Goal: Task Accomplishment & Management: Use online tool/utility

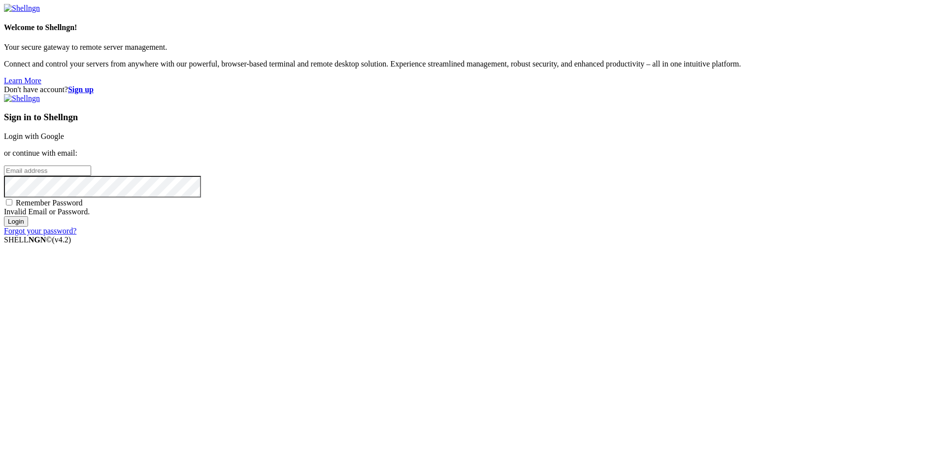
click at [64, 140] on link "Login with Google" at bounding box center [34, 136] width 60 height 8
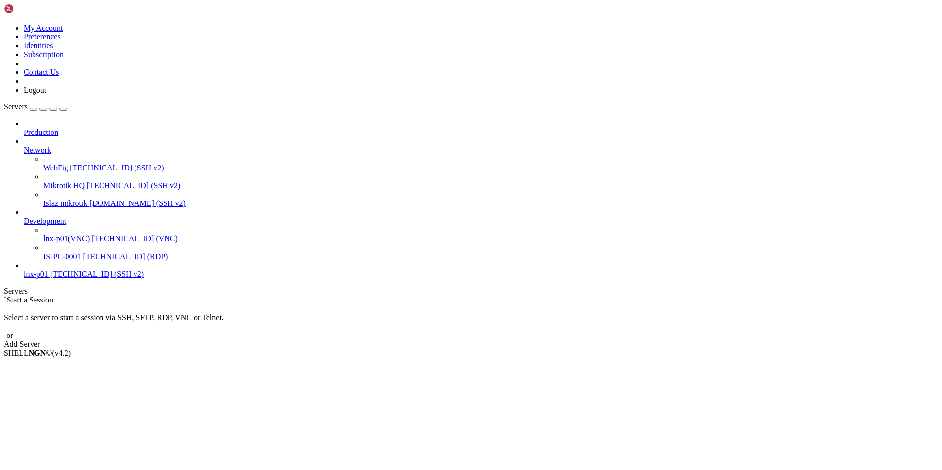
click at [48, 270] on span "lnx-p01" at bounding box center [36, 274] width 25 height 8
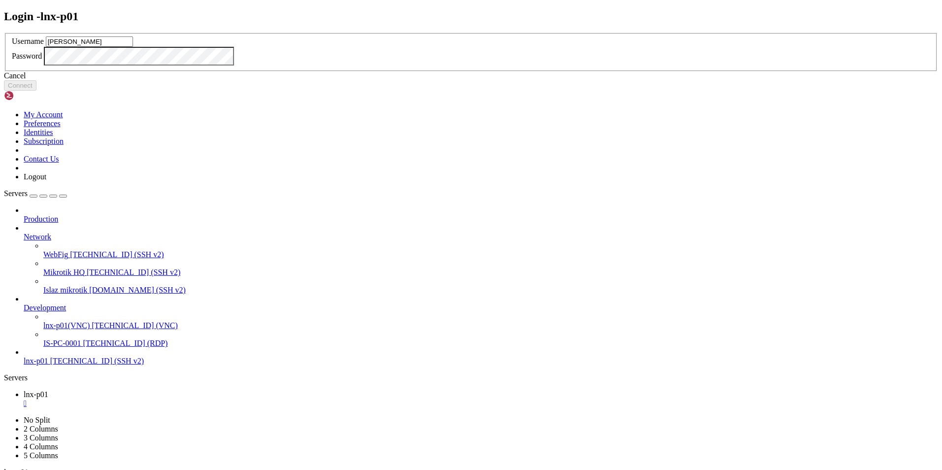
type input "[PERSON_NAME]"
click button "Connect" at bounding box center [20, 85] width 33 height 10
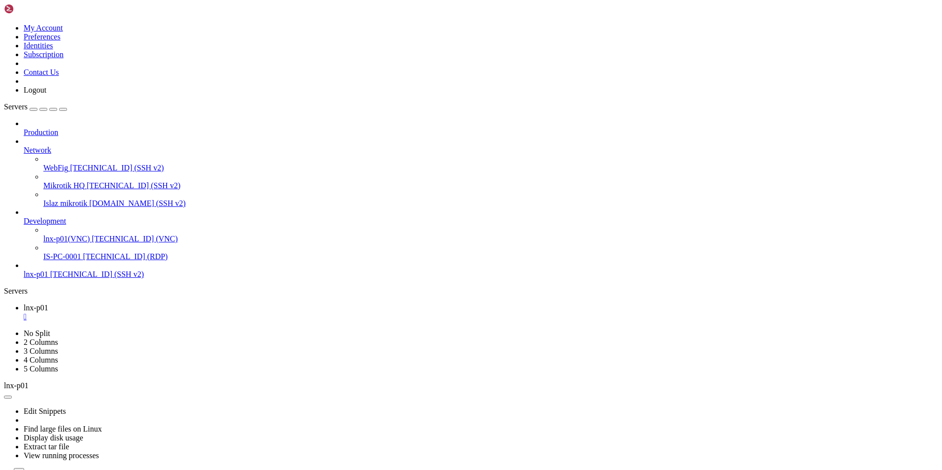
drag, startPoint x: 152, startPoint y: 573, endPoint x: 226, endPoint y: 569, distance: 74.5
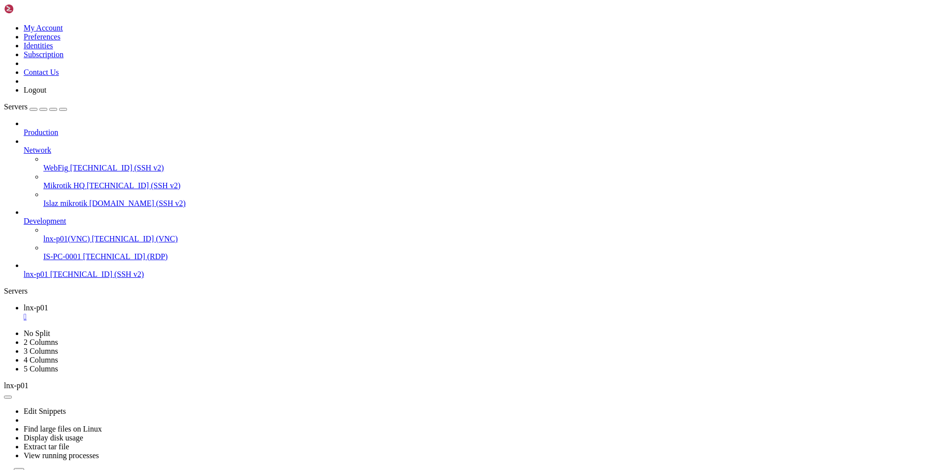
click at [48, 214] on div at bounding box center [471, 235] width 942 height 470
click at [48, 235] on span "lnx-p01(VNC)" at bounding box center [66, 239] width 46 height 8
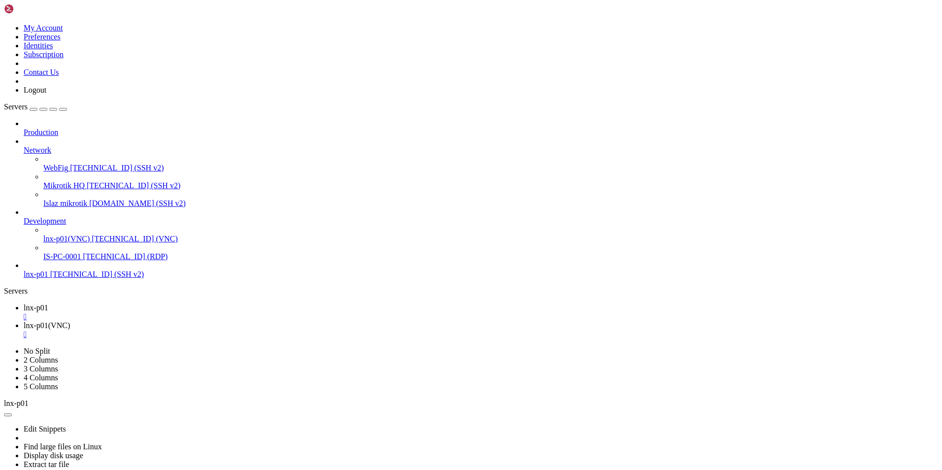
click at [48, 303] on span "lnx-p01" at bounding box center [36, 307] width 25 height 8
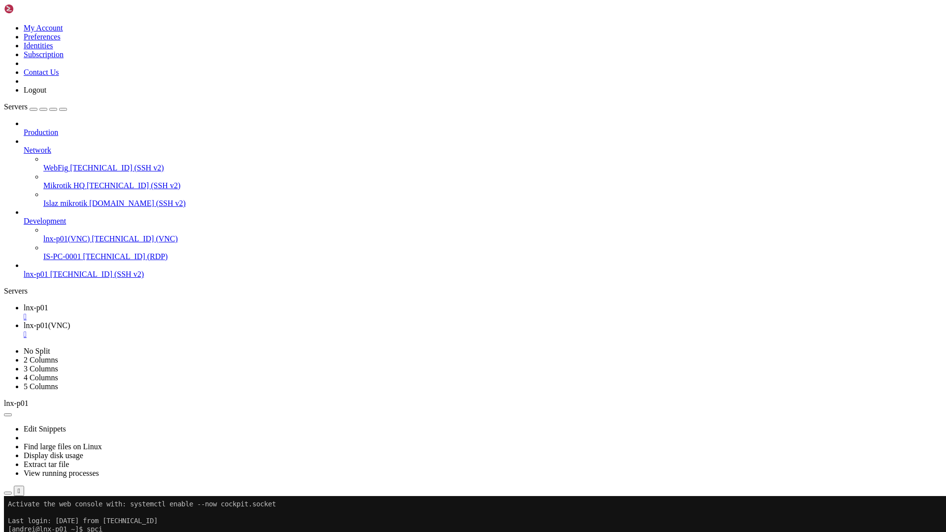
click at [588, 408] on div "Edit Snippets Find large files on Linux Display disk usage Extract tar file Vie…" at bounding box center [473, 452] width 938 height 88
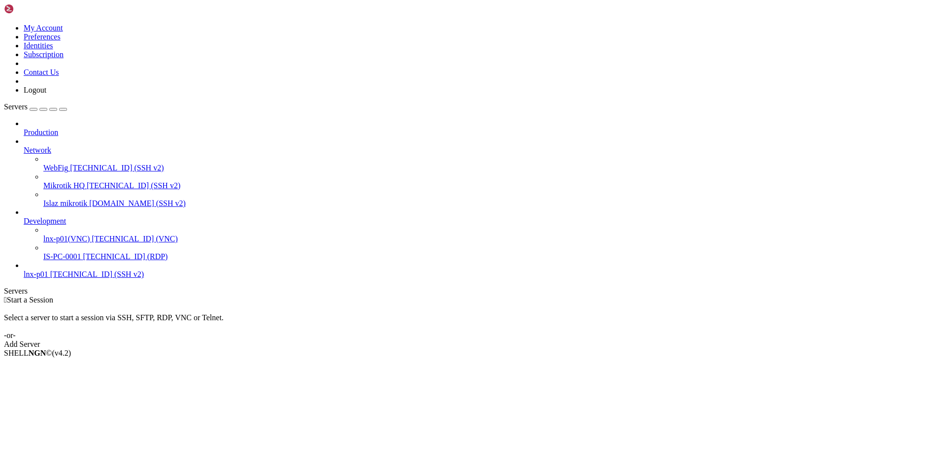
click at [62, 272] on span "[TECHNICAL_ID] (SSH v2)" at bounding box center [97, 274] width 94 height 8
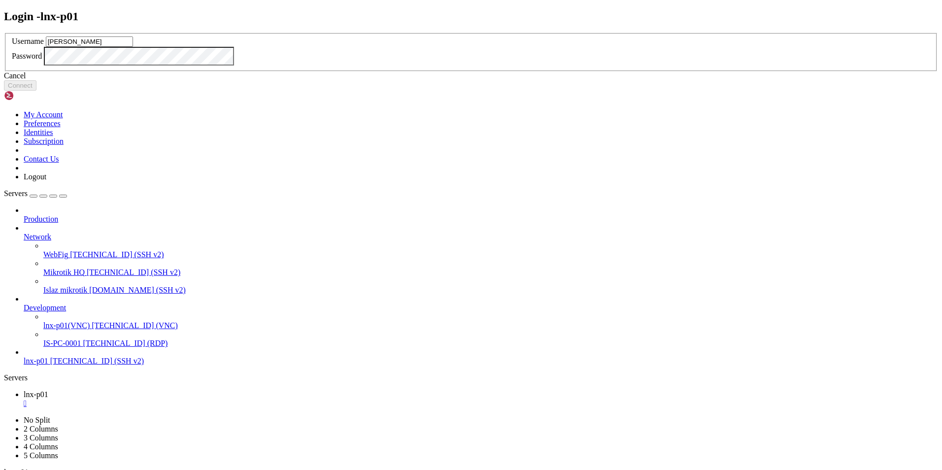
type input "[PERSON_NAME]"
click button "Connect" at bounding box center [20, 85] width 33 height 10
